Goal: Task Accomplishment & Management: Complete application form

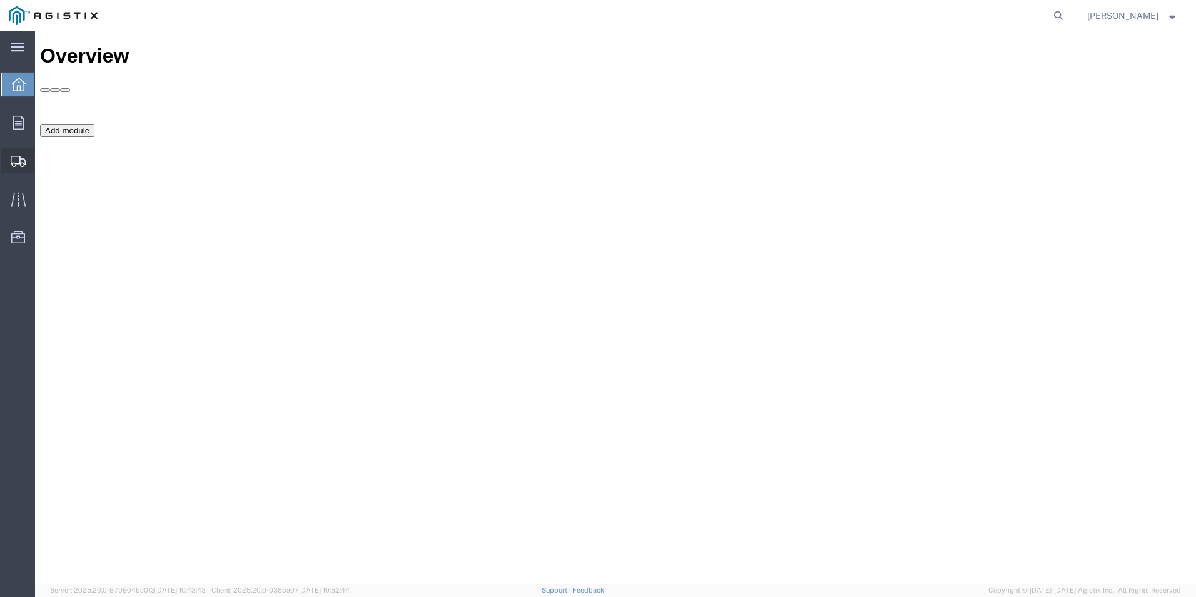
click at [0, 0] on span "Shipment Manager" at bounding box center [0, 0] width 0 height 0
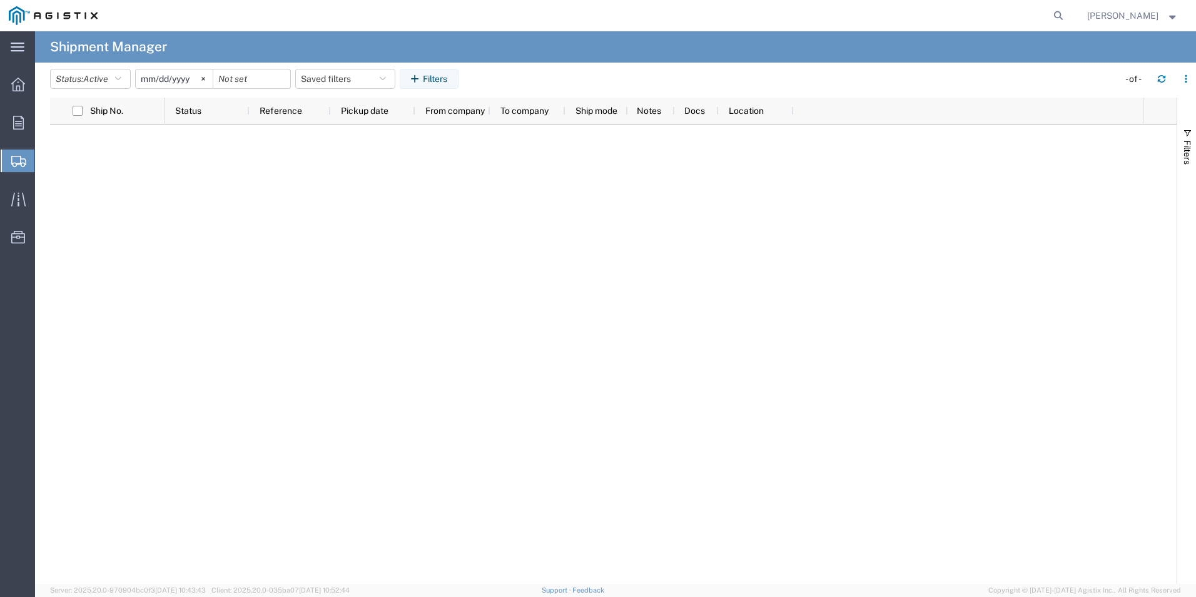
click at [0, 0] on span "Create Shipment" at bounding box center [0, 0] width 0 height 0
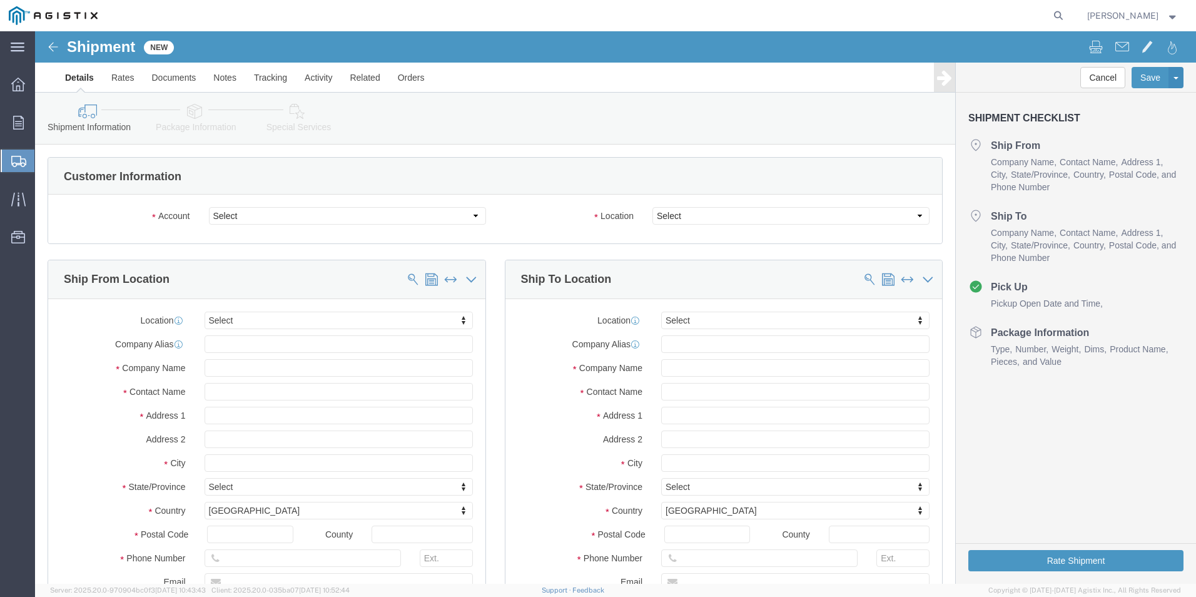
select select
drag, startPoint x: 271, startPoint y: 216, endPoint x: 236, endPoint y: 185, distance: 46.5
click select "Select Mitsubishi Electric Power PG&E"
select select "9596"
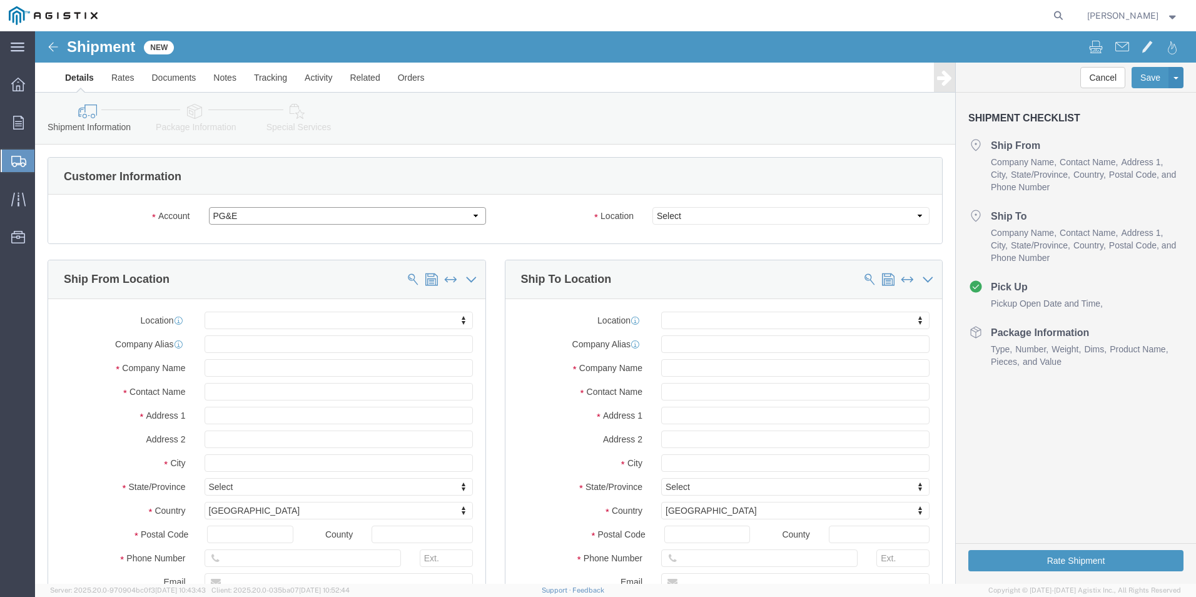
click select "Select Mitsubishi Electric Power PG&E"
select select
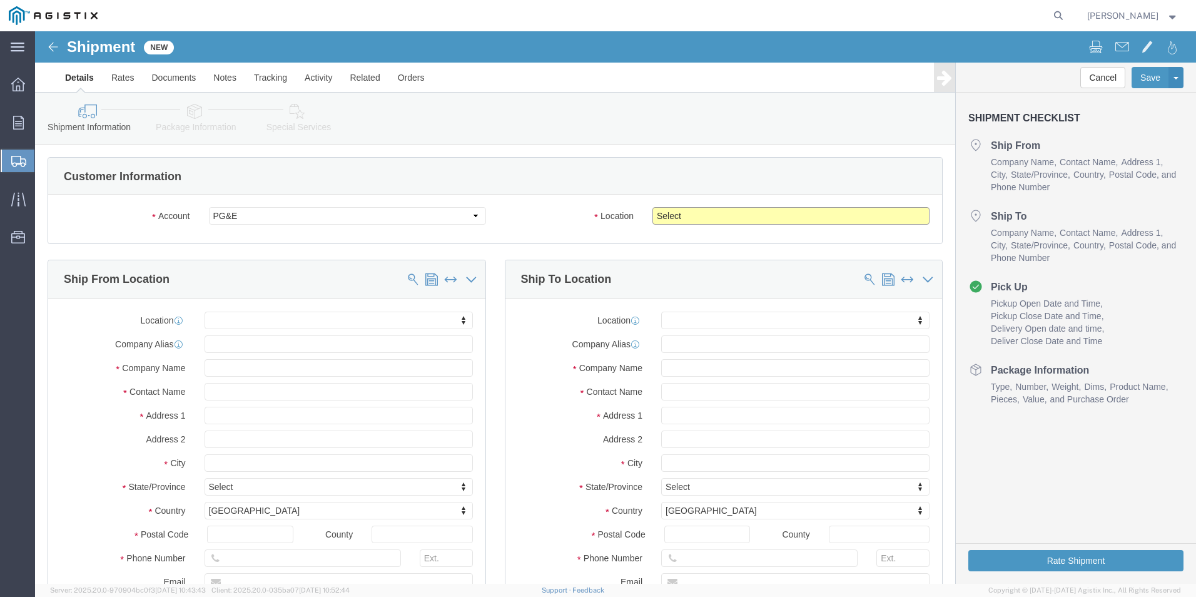
click select "Select All Others [GEOGRAPHIC_DATA] [GEOGRAPHIC_DATA] [GEOGRAPHIC_DATA] [GEOGRA…"
select select "23082"
click select "Select All Others [GEOGRAPHIC_DATA] [GEOGRAPHIC_DATA] [GEOGRAPHIC_DATA] [GEOGRA…"
click div "Location My Profile Location (OBSOLETE) [PERSON_NAME] SC - GC TRAILER (OBSOLETE…"
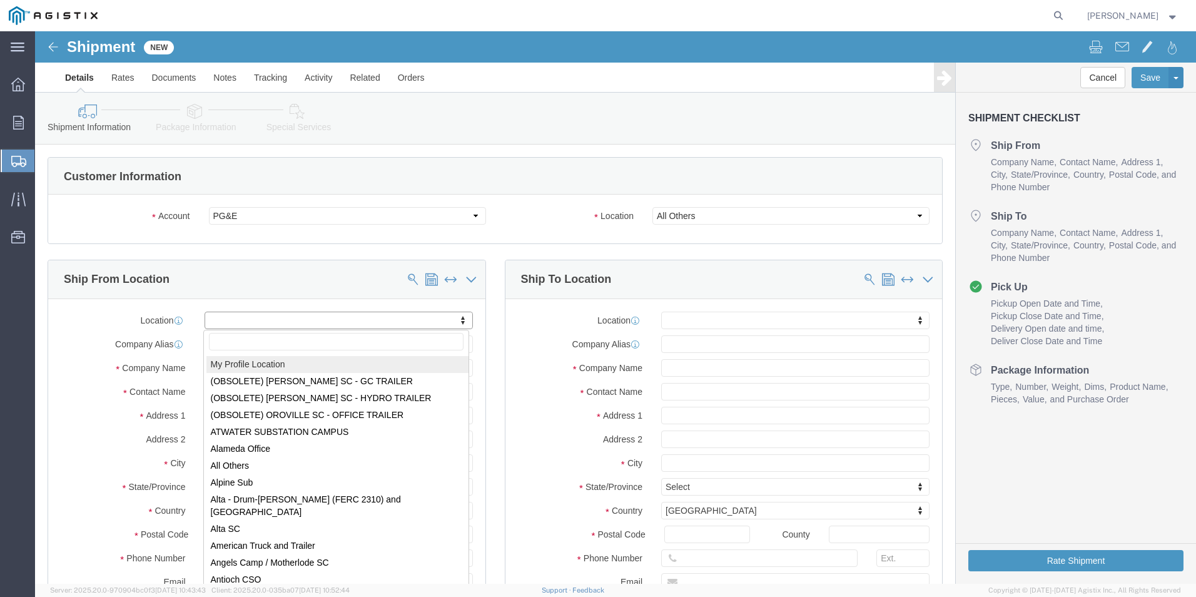
select select "MYPROFILE"
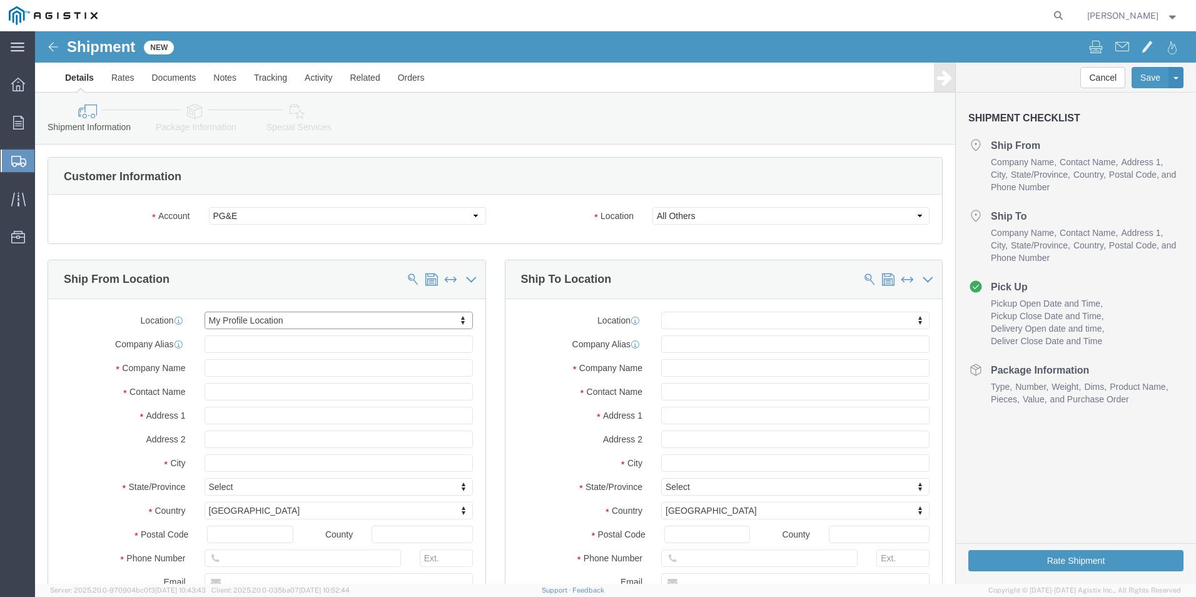
select select "PA"
click input "text"
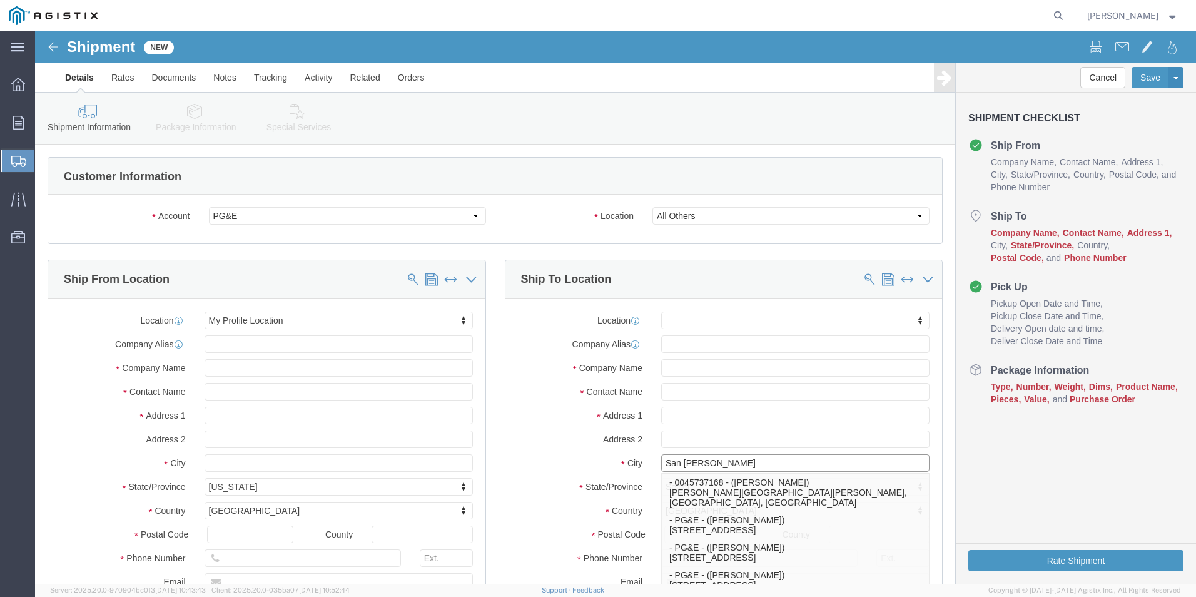
type input "[GEOGRAPHIC_DATA][PERSON_NAME]"
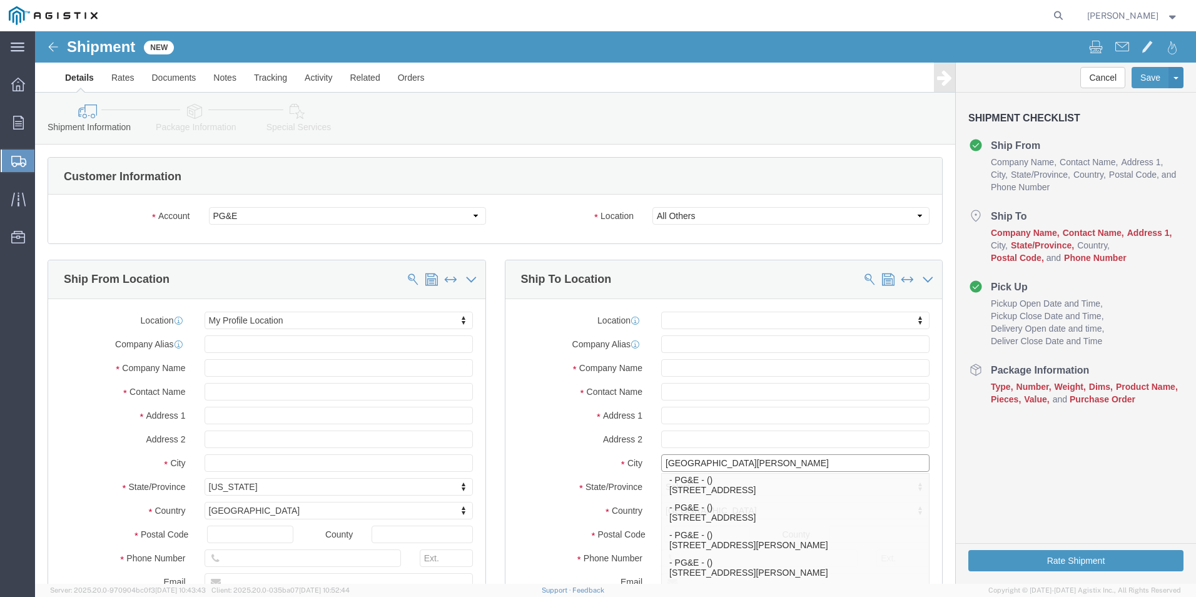
scroll to position [98, 0]
click p "- PG&E - () [STREET_ADDRESS][PERSON_NAME]"
select select "CA"
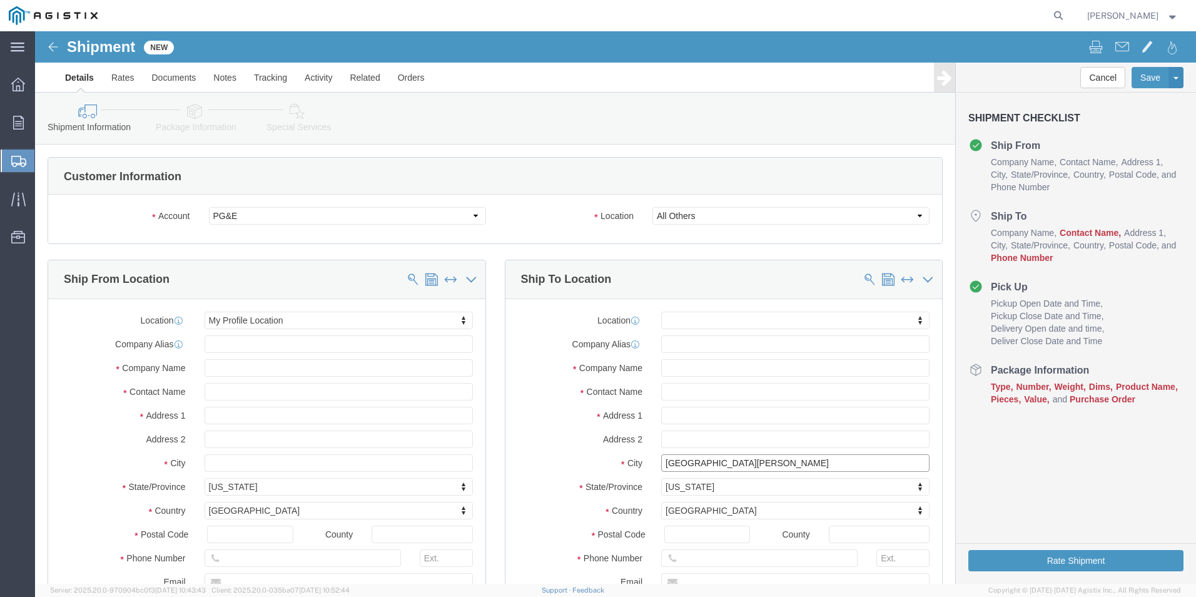
type input "[GEOGRAPHIC_DATA][PERSON_NAME]"
click input "text"
paste input "[PERSON_NAME]"
type input "[PERSON_NAME]"
click input "text"
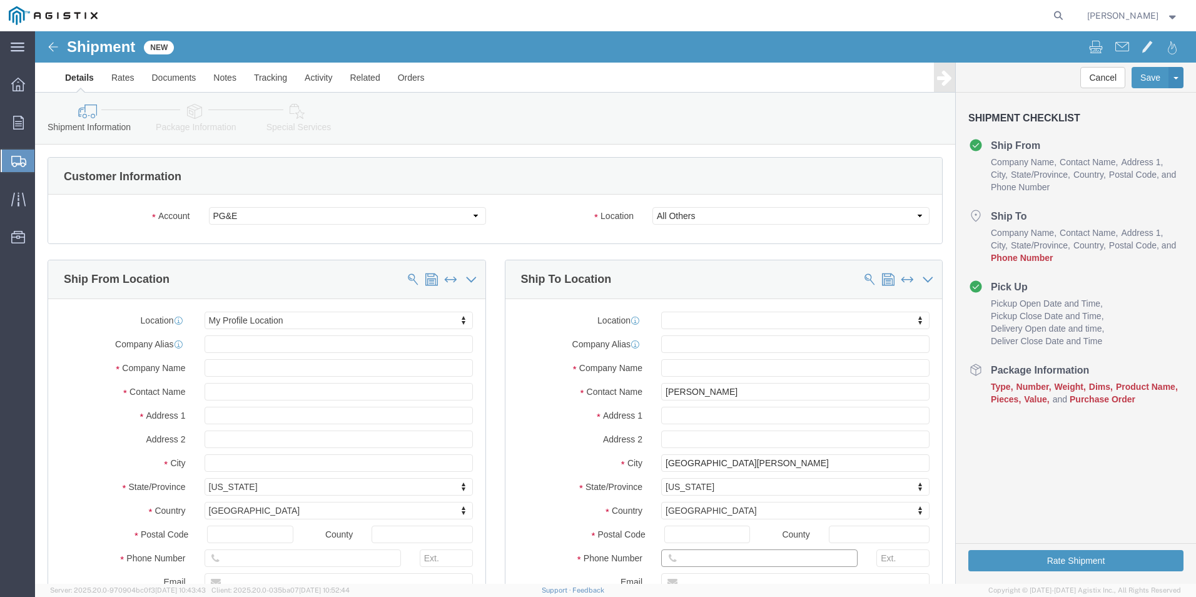
paste input "[PHONE_NUMBER]"
type input "[PHONE_NUMBER]"
click div "Ship To Location Location My Profile Location (OBSOLETE) [GEOGRAPHIC_DATA] SC -…"
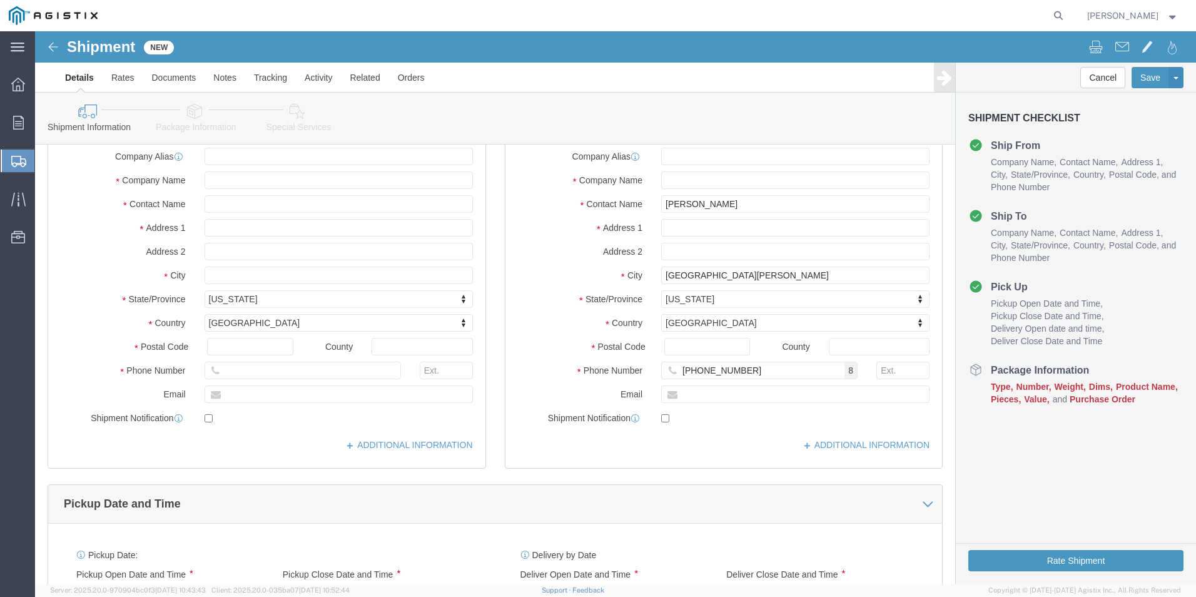
scroll to position [313, 0]
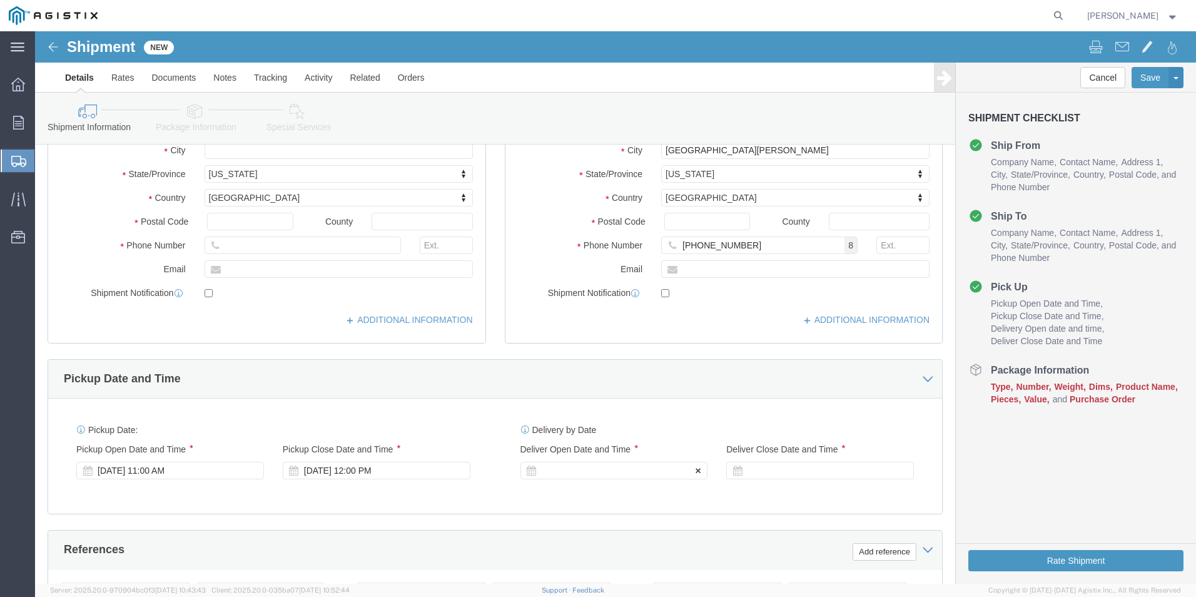
click div
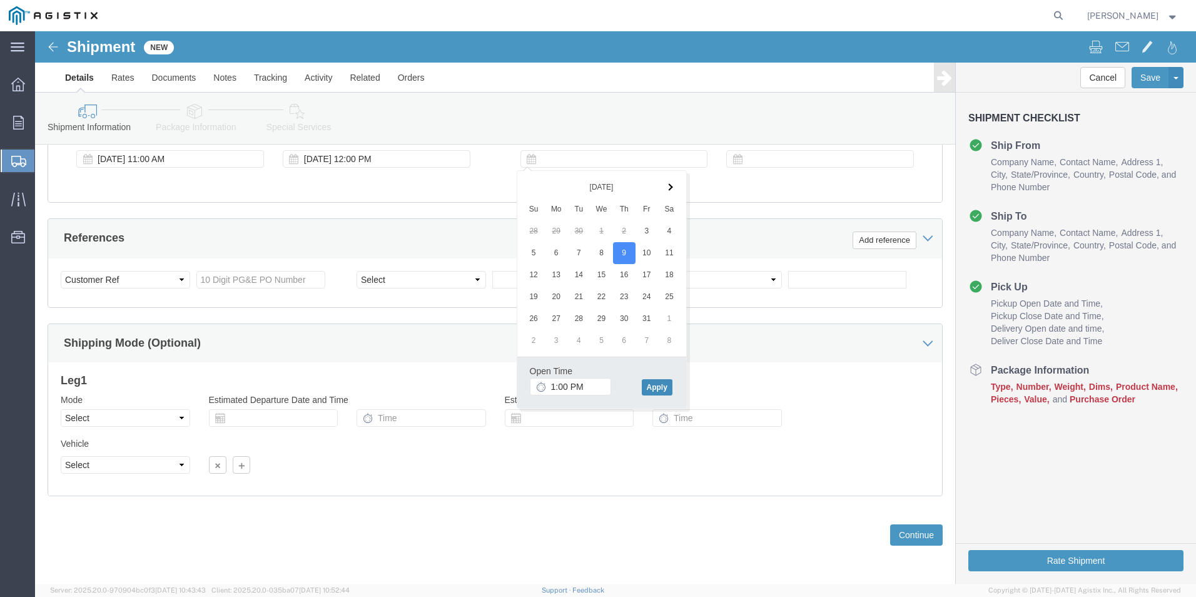
click button "Apply"
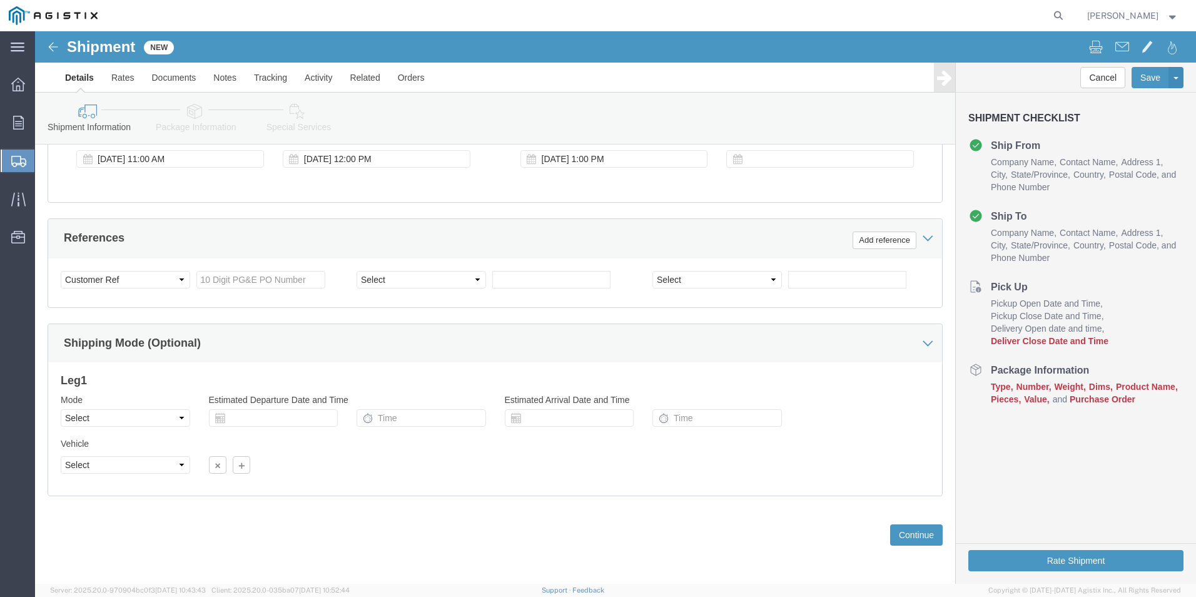
click div "Delivery Start Date Delivery Start Time Deliver Open Date and Time [DATE] 1:00 …"
click div
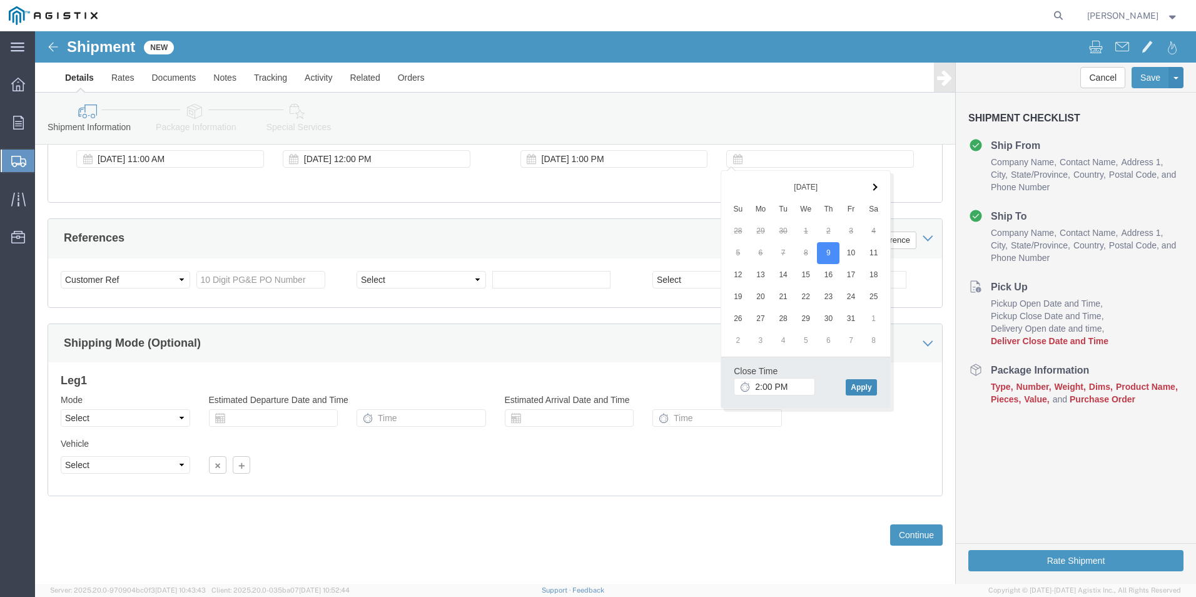
click button "Apply"
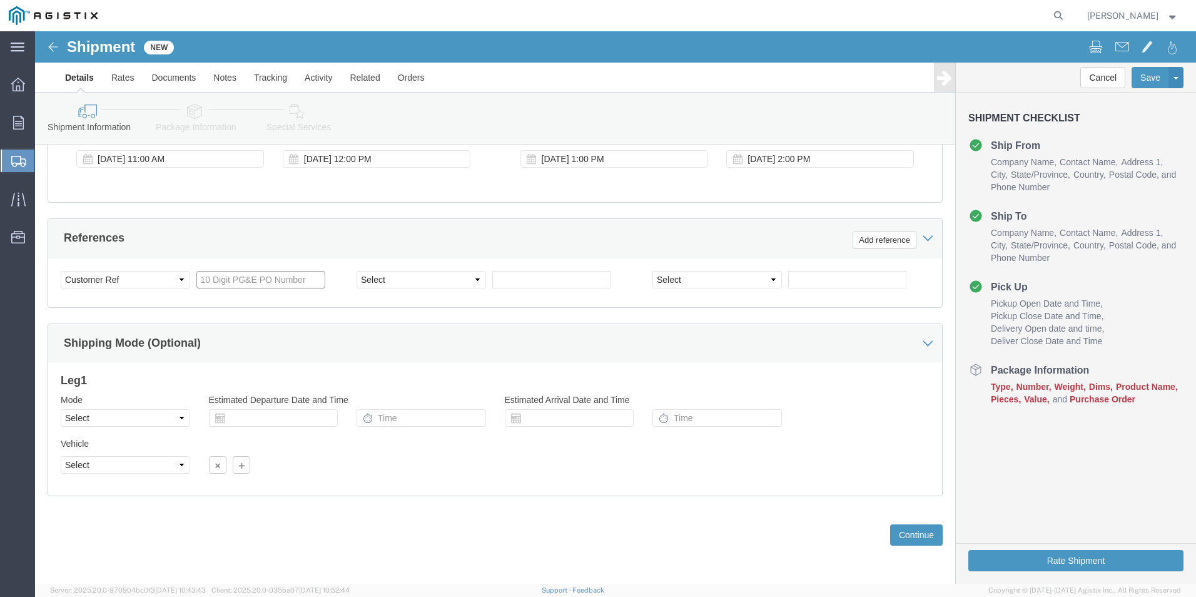
click input "text"
paste input "2700846210"
type input "2700846210"
click div "Customer Information Account Select Mitsubishi Electric Power PG&E Location Sel…"
click button "Continue"
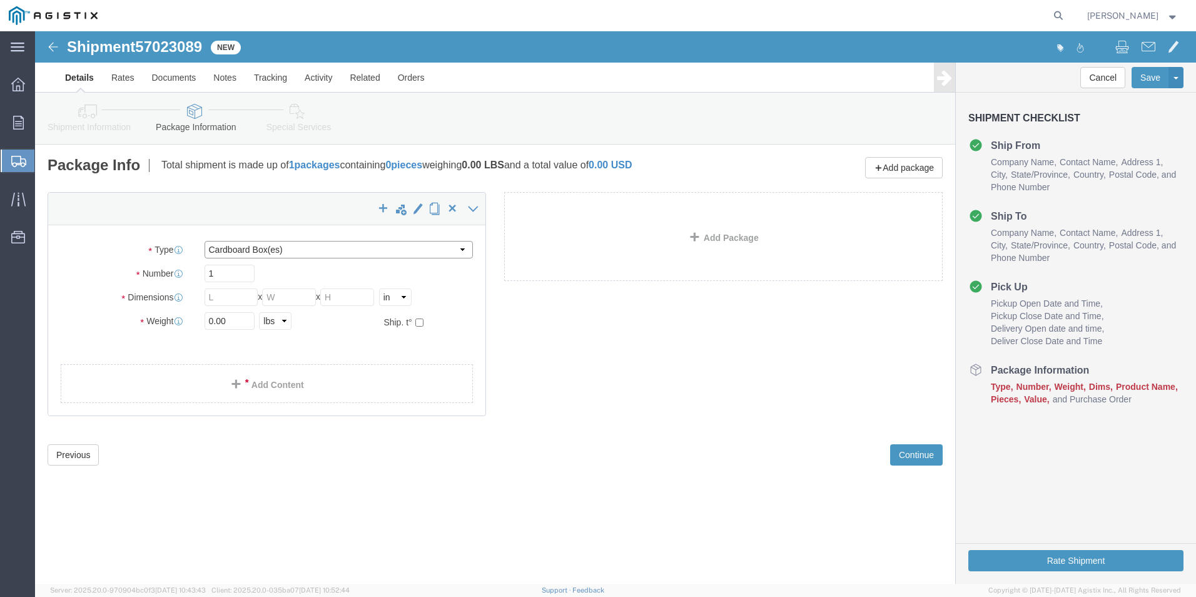
click select "Select Bulk Bundle(s) Cardboard Box(es) Carton(s) Crate(s) Drum(s) (Fiberboard)…"
select select "NKCR"
click select "Select Bulk Bundle(s) Cardboard Box(es) Carton(s) Crate(s) Drum(s) (Fiberboard)…"
click input "text"
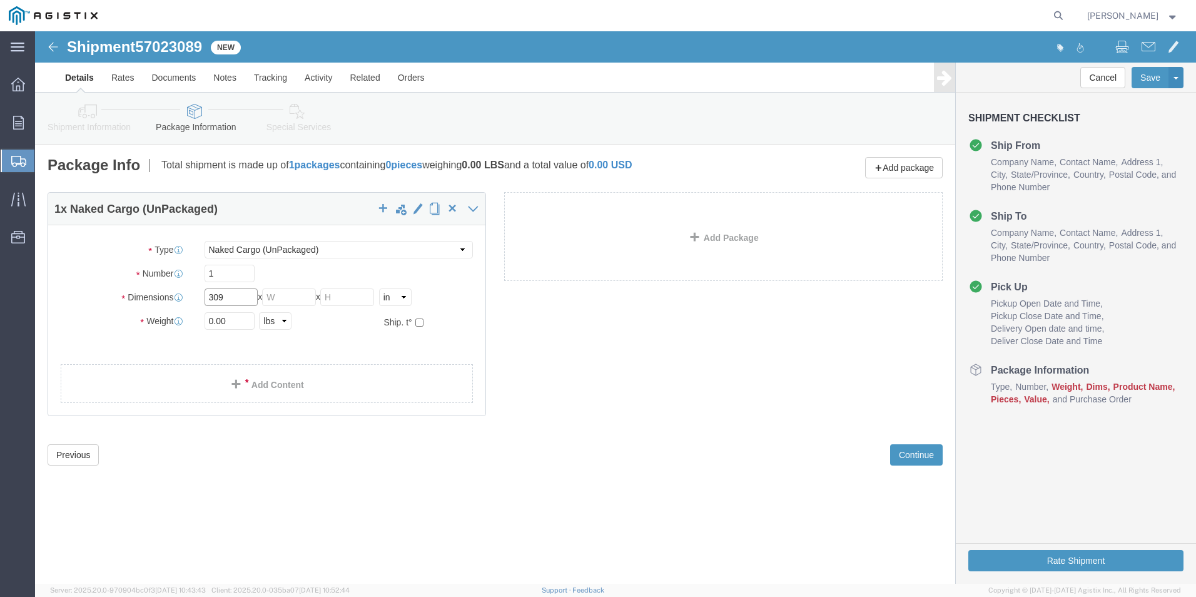
type input "309"
type input "136"
type input "145"
drag, startPoint x: 198, startPoint y: 288, endPoint x: 108, endPoint y: 261, distance: 94.8
click div "Package Type Select Bulk Bundle(s) Cardboard Box(es) Carton(s) Crate(s) Drum(s)…"
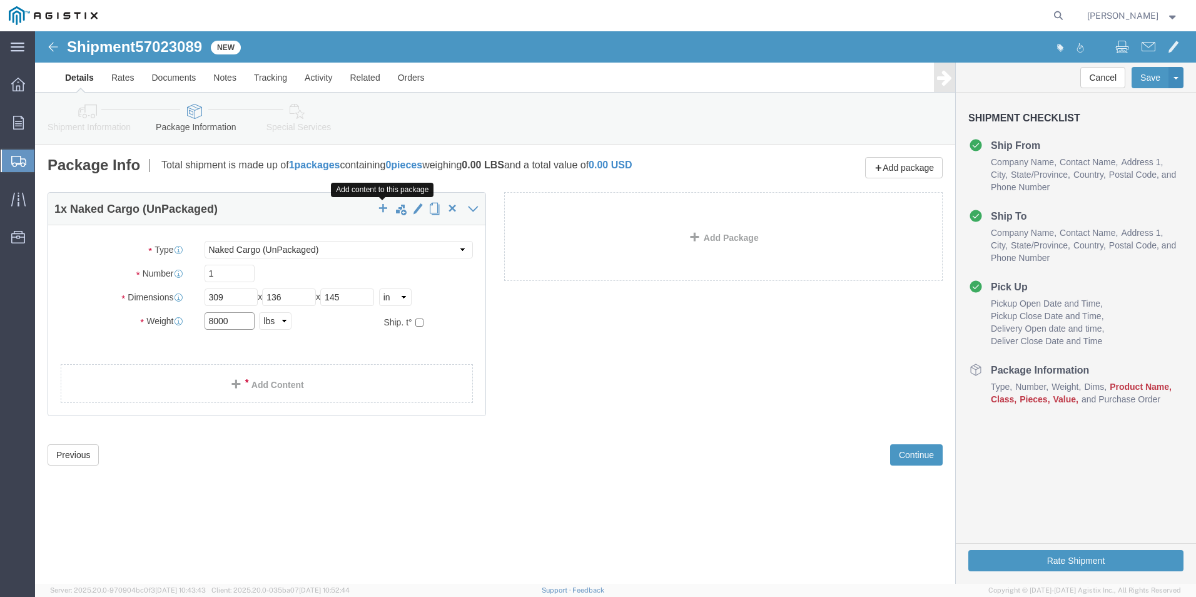
type input "8000"
click span "button"
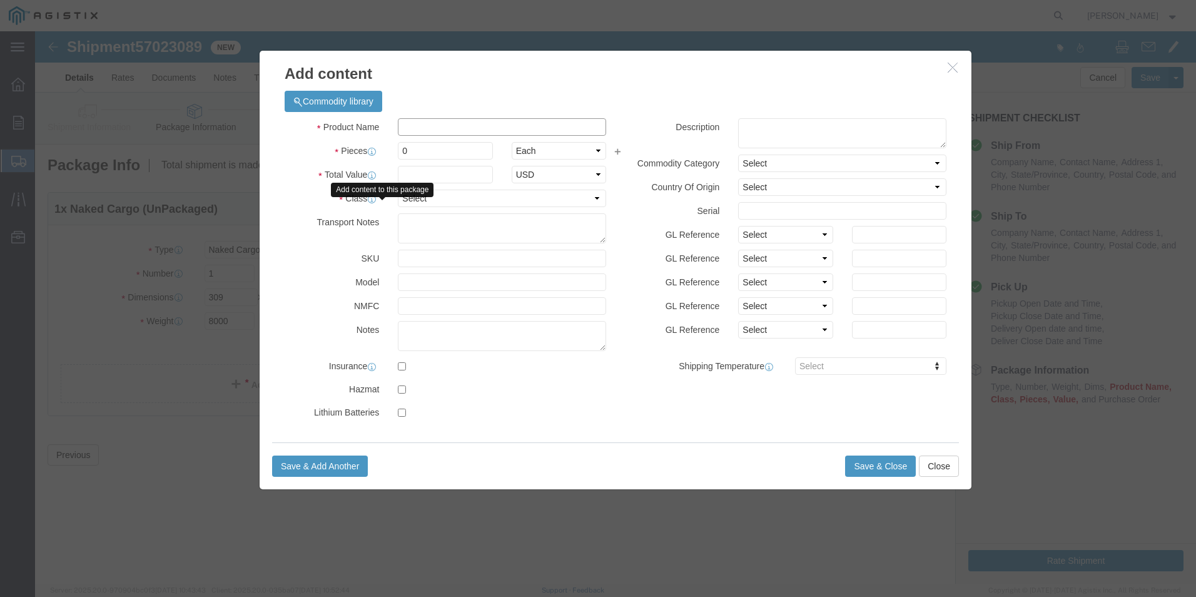
drag, startPoint x: 440, startPoint y: 101, endPoint x: 432, endPoint y: 94, distance: 10.2
click input "text"
type input "GCB"
type input "1"
type input "360211"
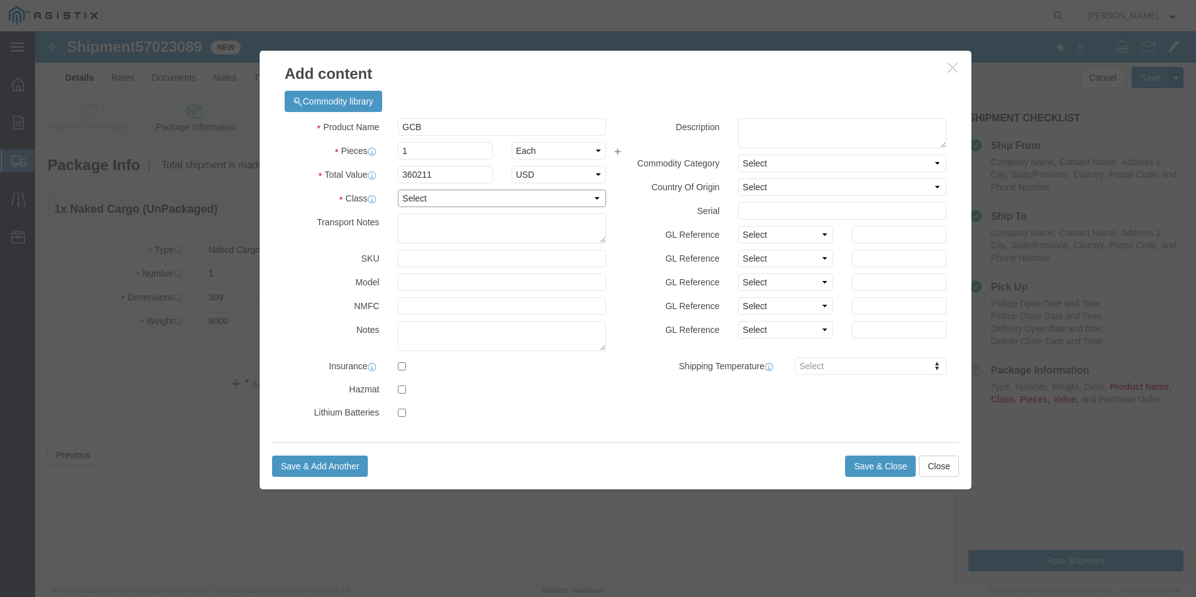
click select "Select 50 55 60 65 70 85 92.5 100 125 175 250 300 400"
select select "125"
click select "Select 50 55 60 65 70 85 92.5 100 125 175 250 300 400"
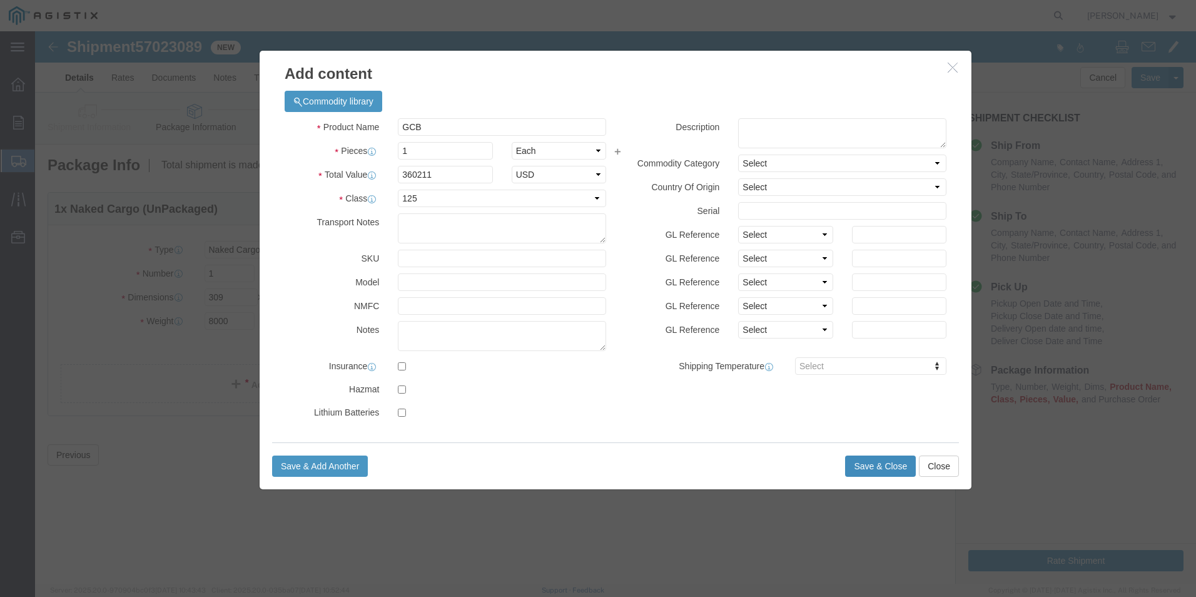
click button "Save & Close"
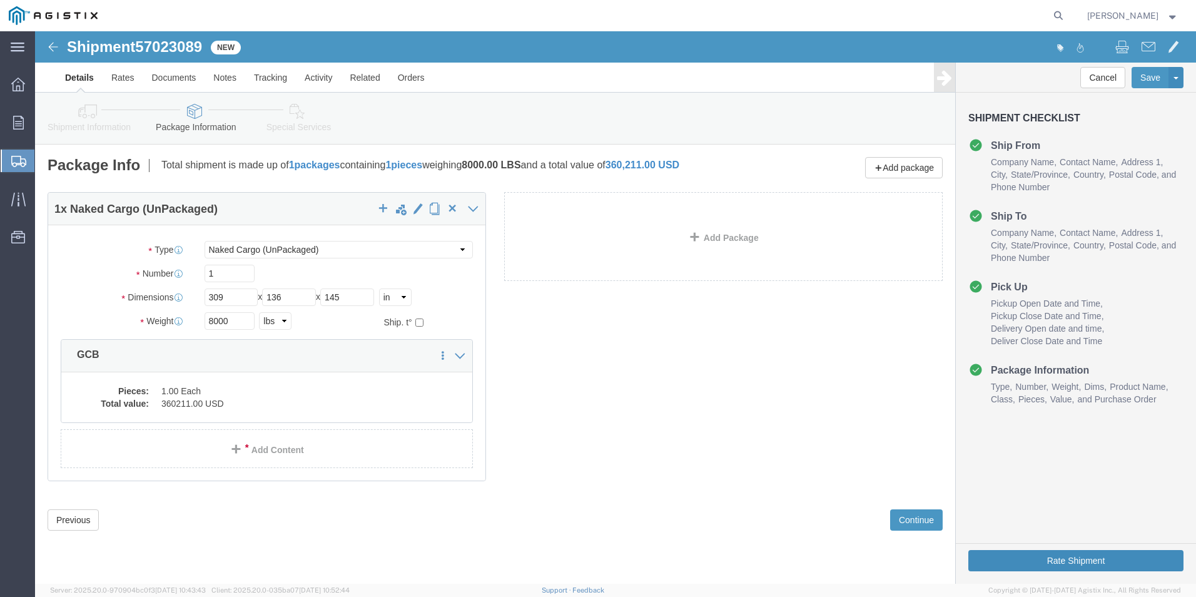
click button "Rate Shipment"
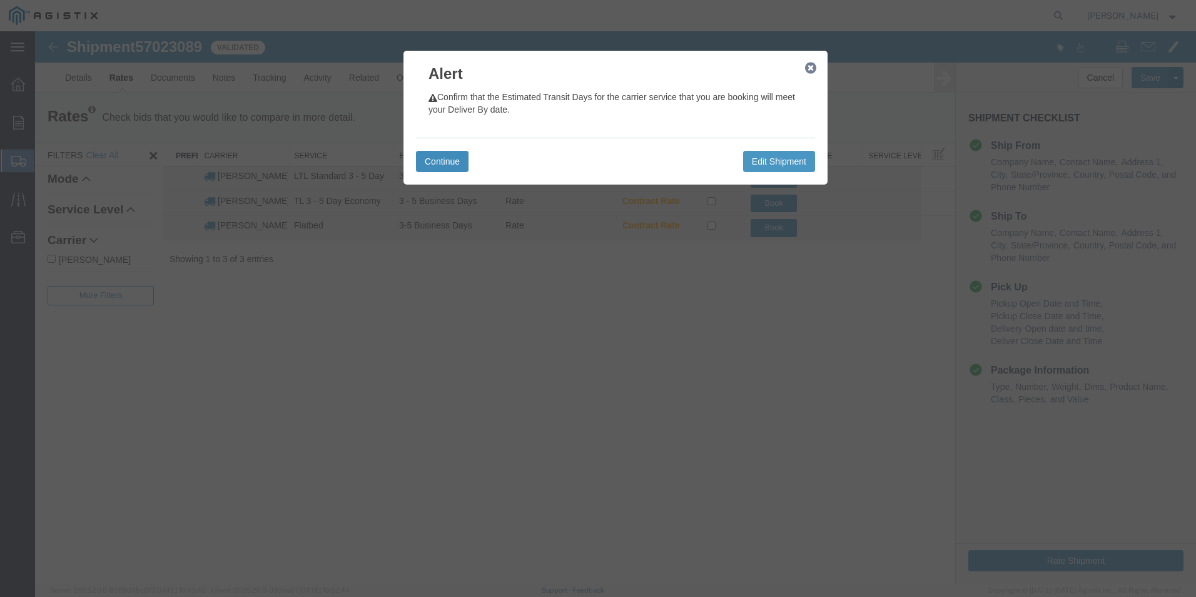
click at [442, 167] on button "Continue" at bounding box center [442, 161] width 53 height 21
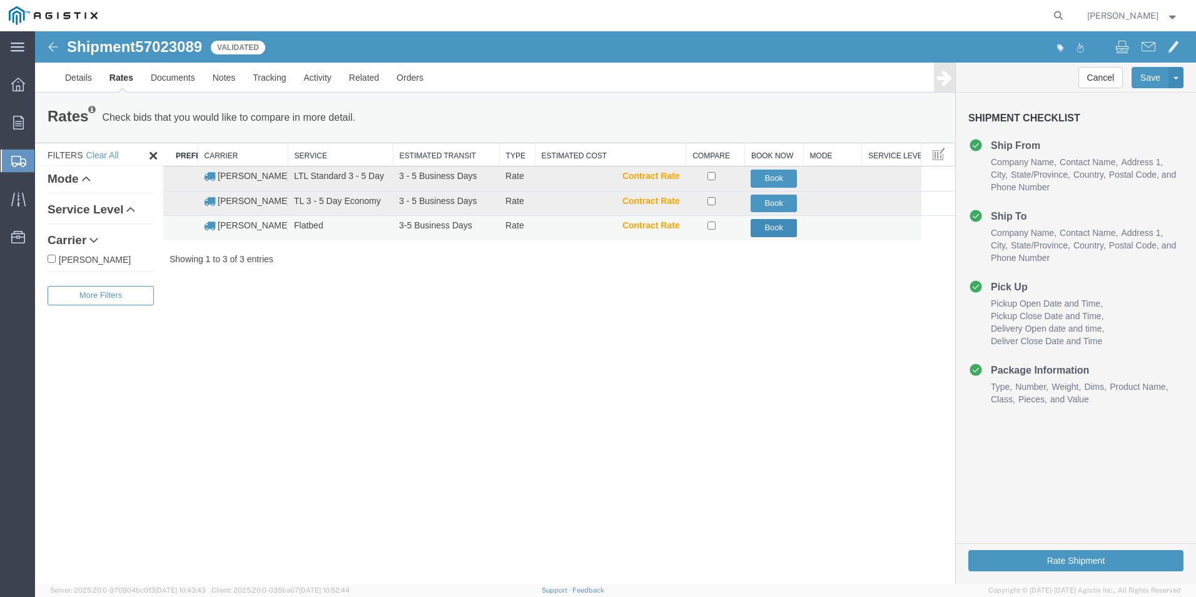
click at [790, 230] on button "Book" at bounding box center [773, 228] width 46 height 18
